Goal: Download file/media

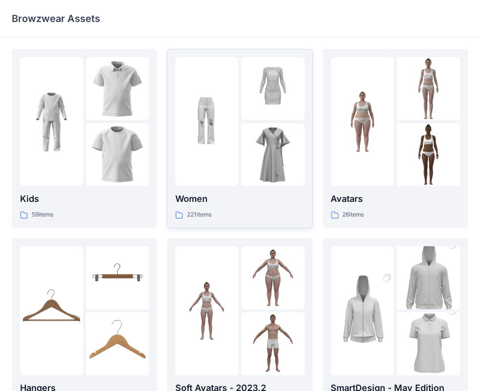
scroll to position [49, 0]
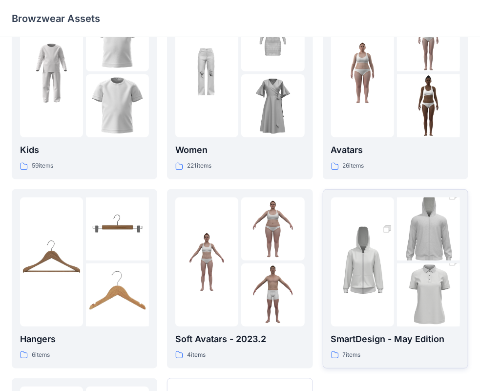
click at [368, 214] on img at bounding box center [362, 261] width 63 height 95
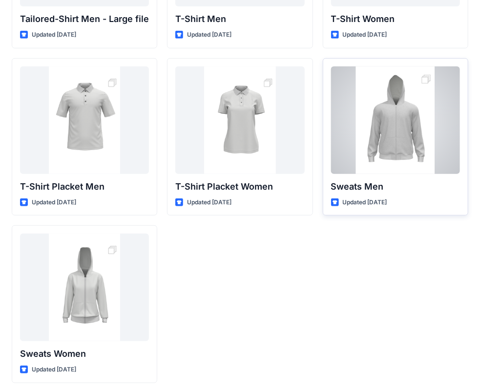
scroll to position [161, 0]
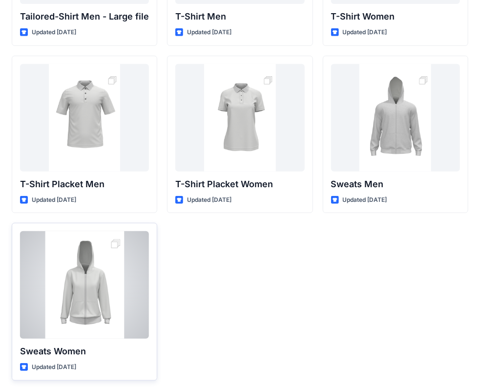
click at [80, 283] on div at bounding box center [84, 284] width 129 height 107
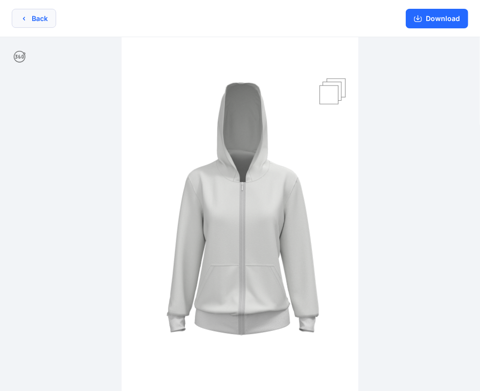
click at [22, 20] on icon "button" at bounding box center [24, 19] width 8 height 8
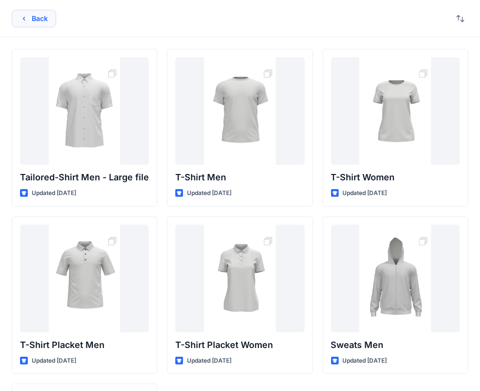
click at [27, 20] on icon "button" at bounding box center [24, 19] width 8 height 8
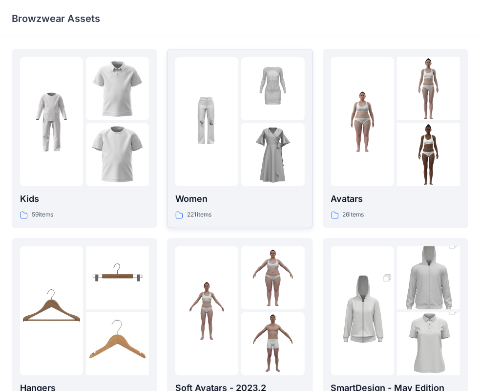
click at [210, 164] on div at bounding box center [206, 121] width 63 height 129
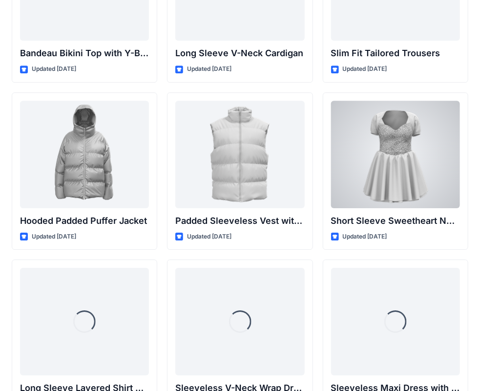
scroll to position [1128, 0]
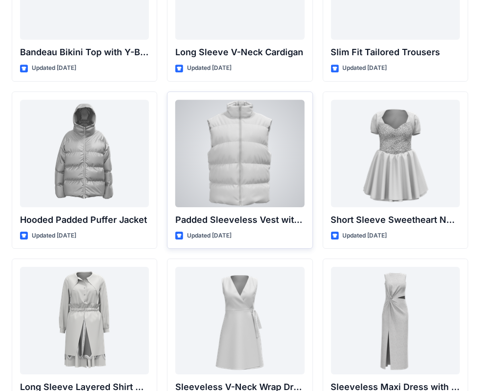
click at [260, 160] on div at bounding box center [239, 153] width 129 height 107
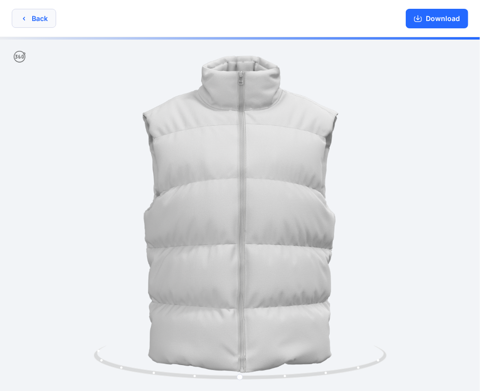
click at [37, 24] on button "Back" at bounding box center [34, 18] width 44 height 19
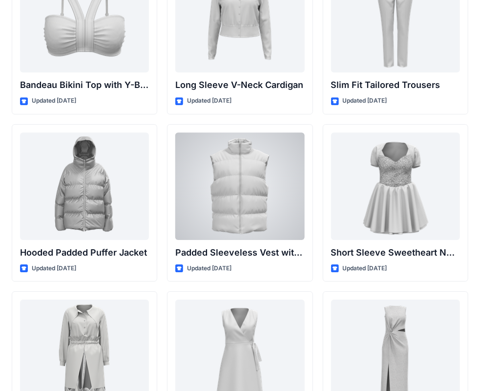
scroll to position [1063, 0]
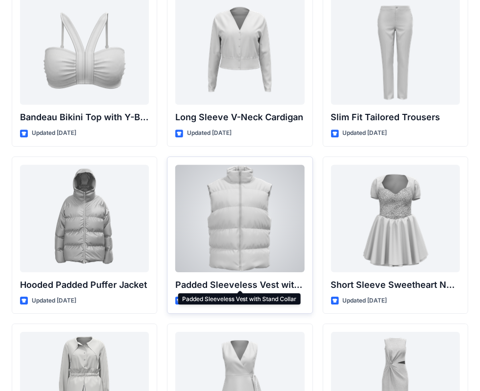
click at [247, 280] on p "Padded Sleeveless Vest with Stand Collar" at bounding box center [239, 285] width 129 height 14
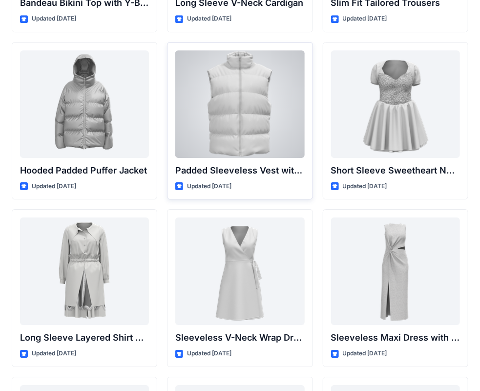
scroll to position [1210, 0]
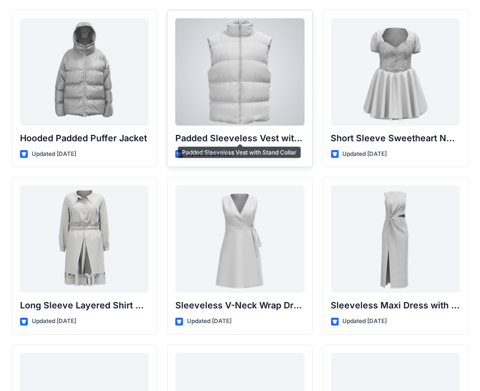
click at [221, 141] on p "Padded Sleeveless Vest with Stand Collar" at bounding box center [239, 138] width 129 height 14
click at [215, 149] on p "Updated [DATE]" at bounding box center [209, 154] width 44 height 10
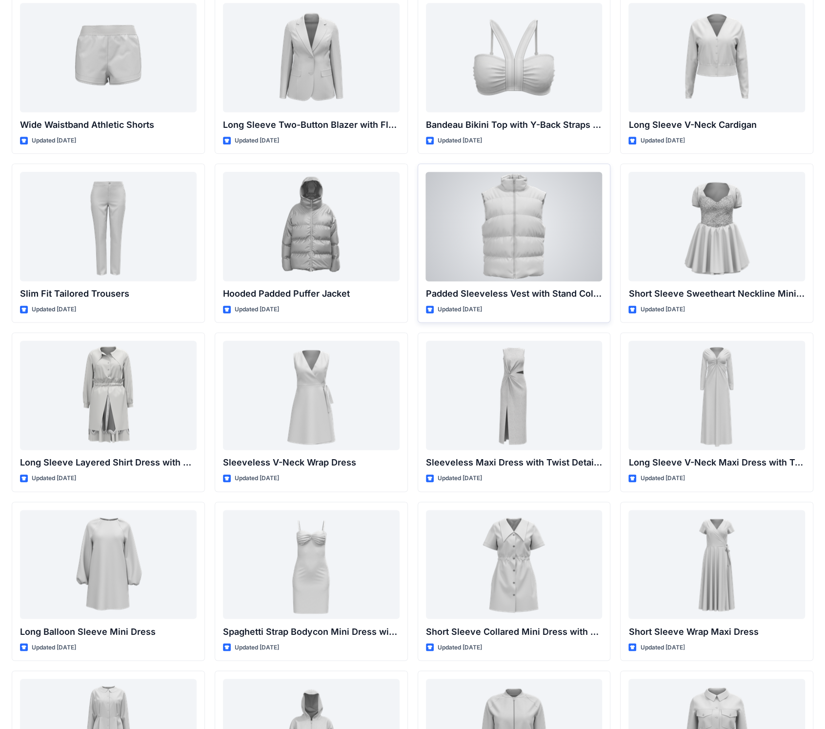
scroll to position [732, 0]
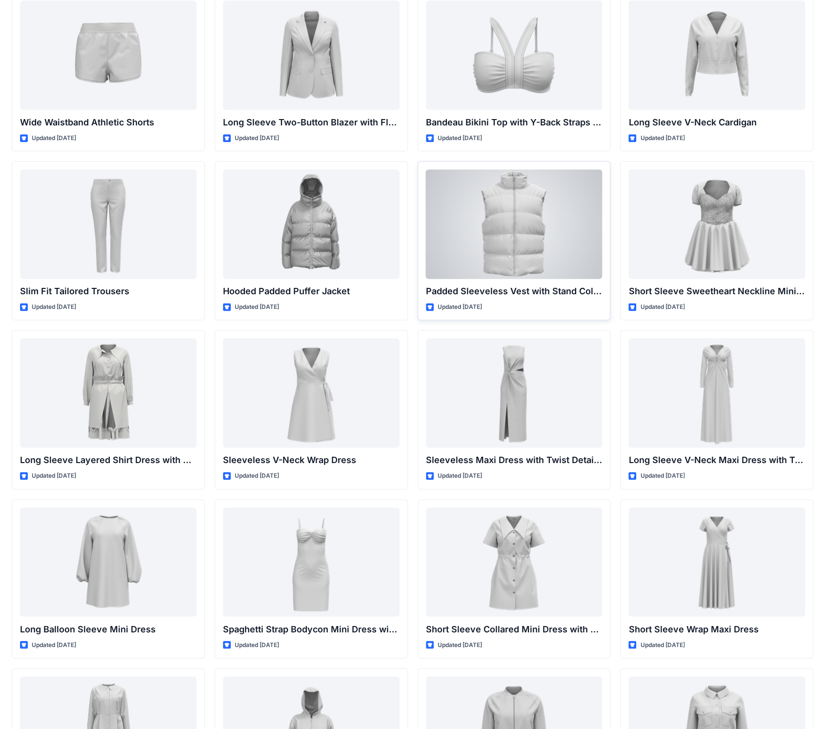
click at [488, 294] on p "Padded Sleeveless Vest with Stand Collar" at bounding box center [514, 292] width 177 height 14
click at [486, 258] on div at bounding box center [514, 223] width 177 height 109
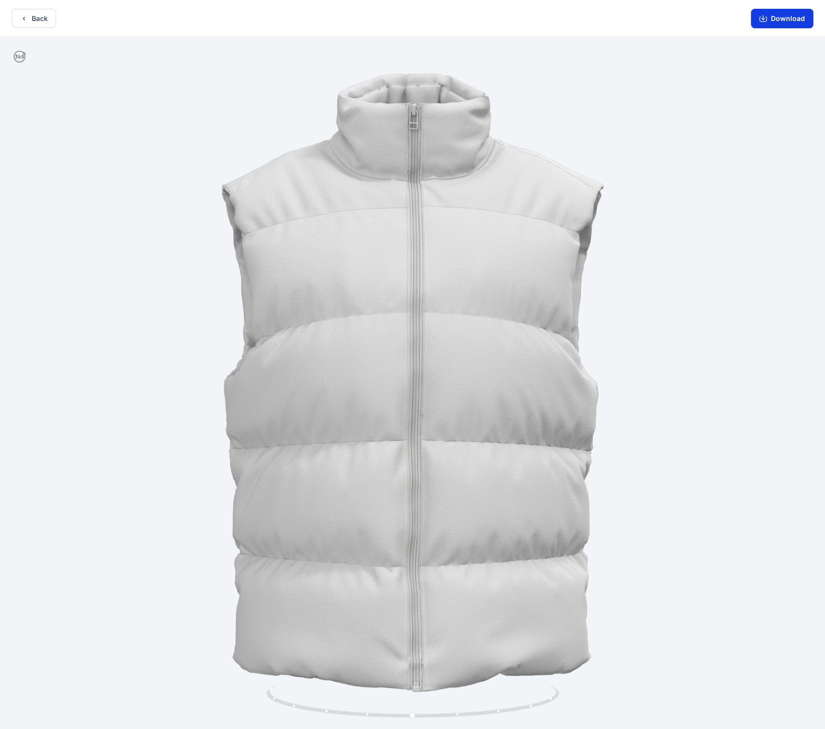
click at [488, 21] on button "Download" at bounding box center [782, 19] width 62 height 20
click at [488, 18] on button "Download" at bounding box center [782, 19] width 62 height 20
